Goal: Navigation & Orientation: Find specific page/section

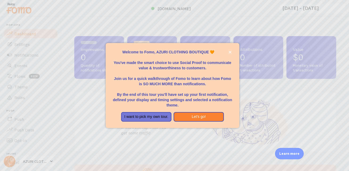
click at [32, 66] on div at bounding box center [174, 85] width 349 height 171
click at [148, 116] on button "I want to pick my own tour." at bounding box center [146, 117] width 50 height 10
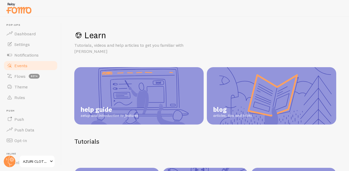
click at [22, 66] on span "Events" at bounding box center [20, 65] width 13 height 5
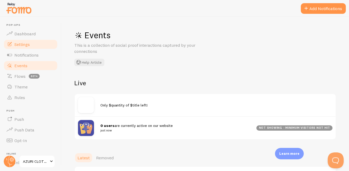
click at [17, 44] on span "Settings" at bounding box center [21, 44] width 15 height 5
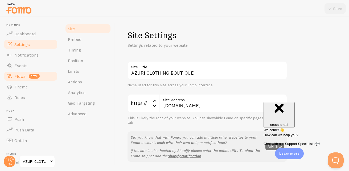
click at [15, 76] on span "Flows" at bounding box center [19, 76] width 11 height 5
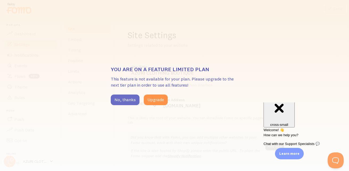
click at [122, 99] on button "No, thanks" at bounding box center [125, 100] width 29 height 11
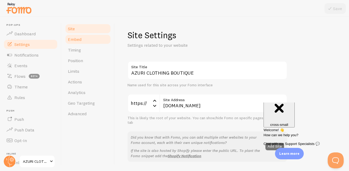
click at [84, 43] on link "Embed" at bounding box center [88, 39] width 47 height 11
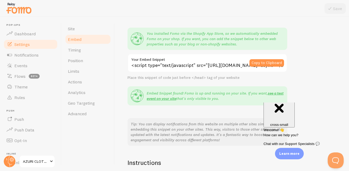
scroll to position [40, 0]
